Goal: Check status: Check status

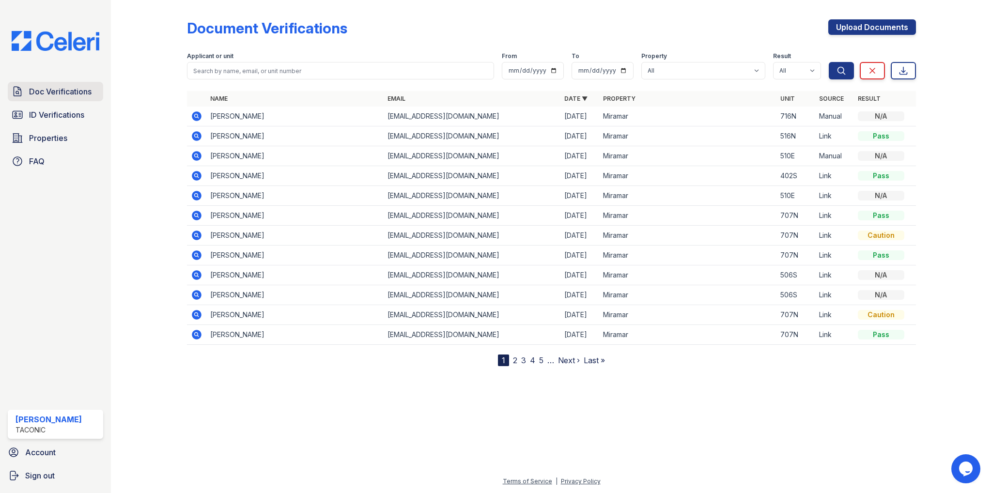
click at [87, 95] on span "Doc Verifications" at bounding box center [60, 92] width 62 height 12
click at [44, 105] on link "ID Verifications" at bounding box center [55, 114] width 95 height 19
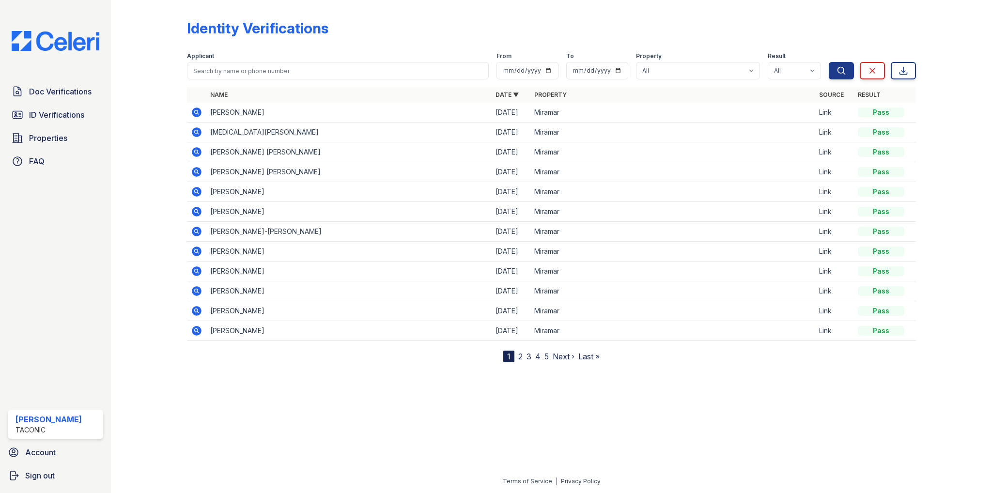
click at [199, 110] on icon at bounding box center [197, 112] width 10 height 10
click at [53, 92] on span "Doc Verifications" at bounding box center [60, 92] width 62 height 12
